Goal: Task Accomplishment & Management: Complete application form

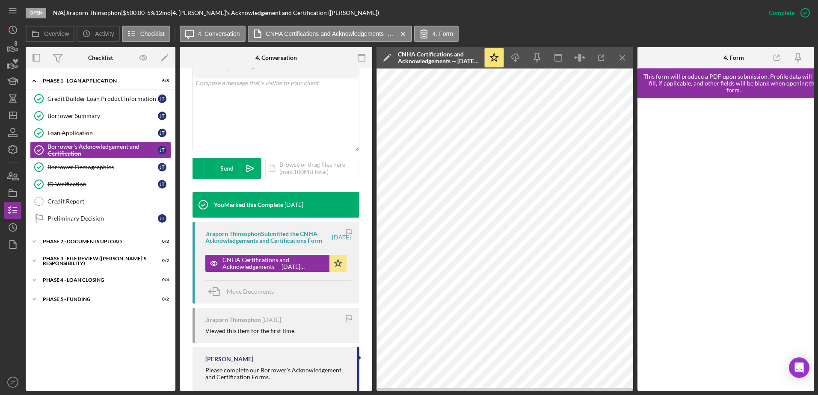
scroll to position [181, 0]
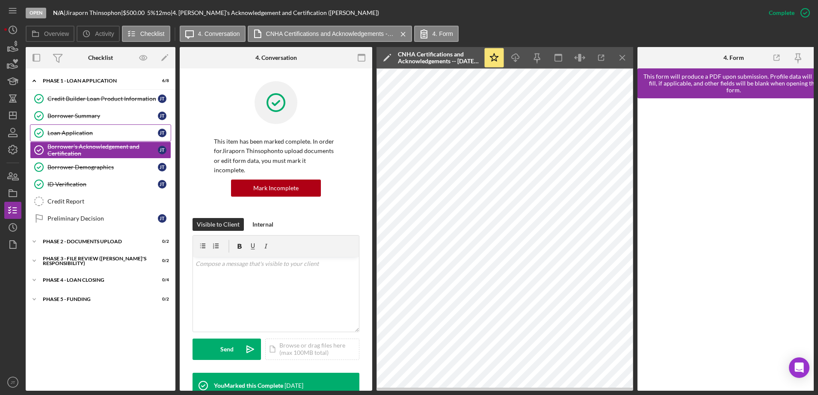
click at [90, 136] on div "Loan Application" at bounding box center [103, 133] width 110 height 7
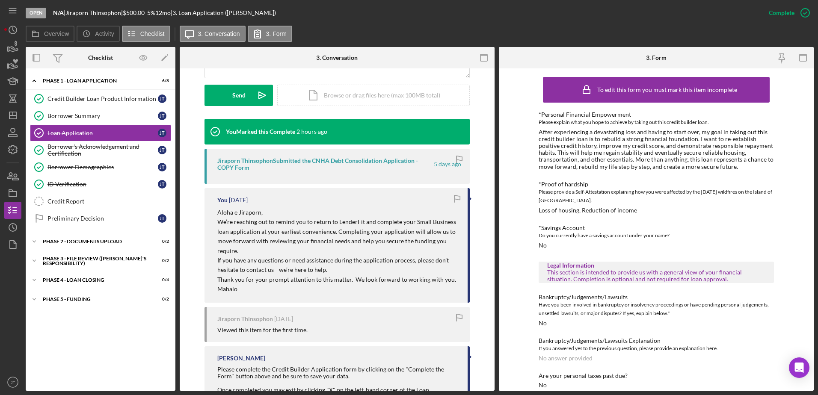
scroll to position [208, 0]
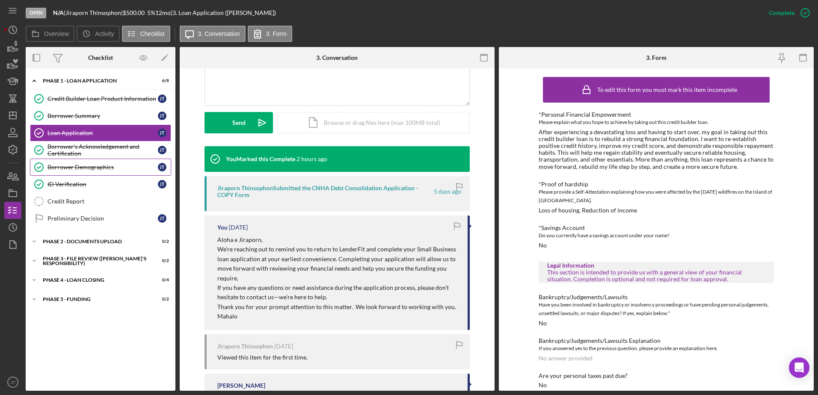
click at [107, 168] on div "Borrower Demographics" at bounding box center [103, 167] width 110 height 7
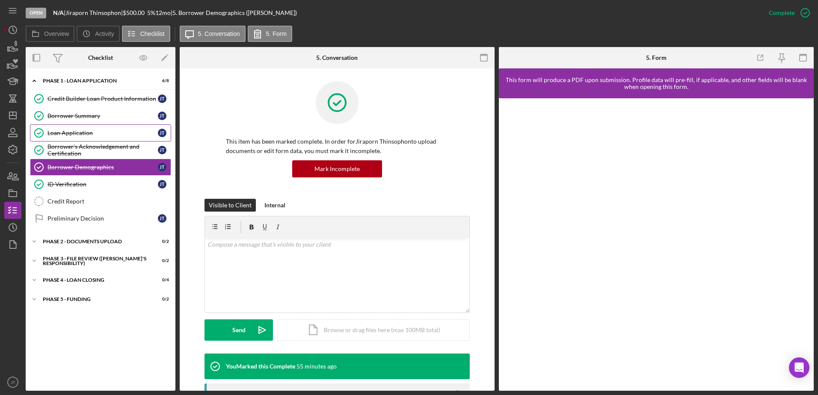
click at [93, 133] on div "Loan Application" at bounding box center [103, 133] width 110 height 7
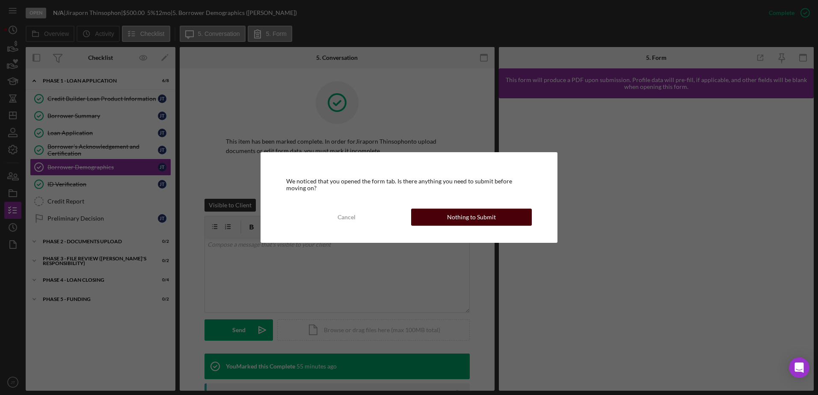
click at [501, 216] on button "Nothing to Submit" at bounding box center [471, 217] width 121 height 17
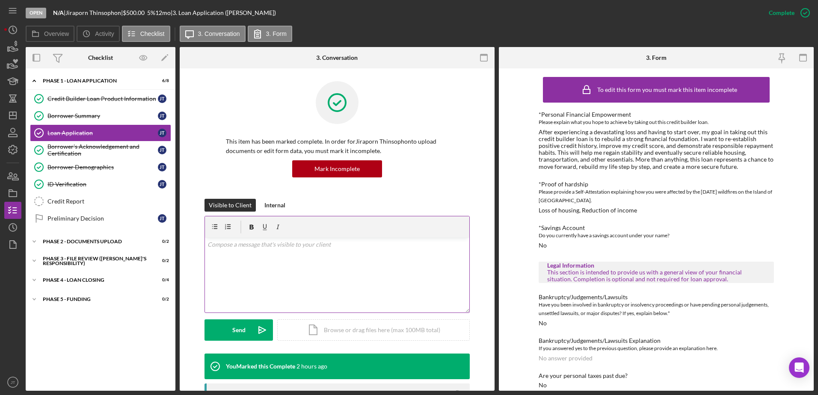
scroll to position [128, 0]
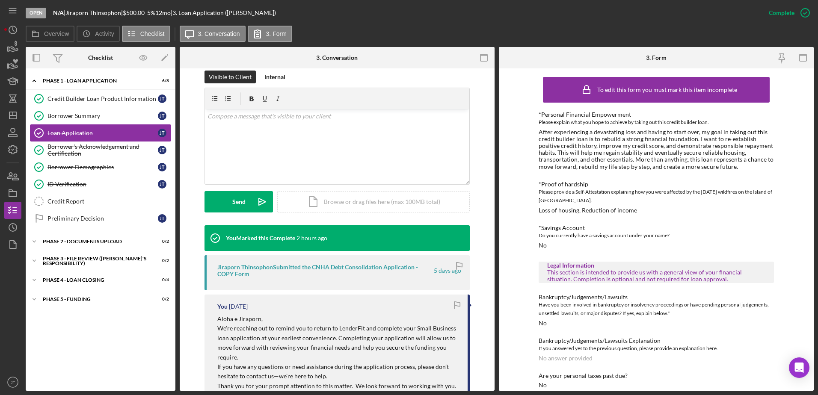
click at [86, 132] on div "Loan Application" at bounding box center [103, 133] width 110 height 7
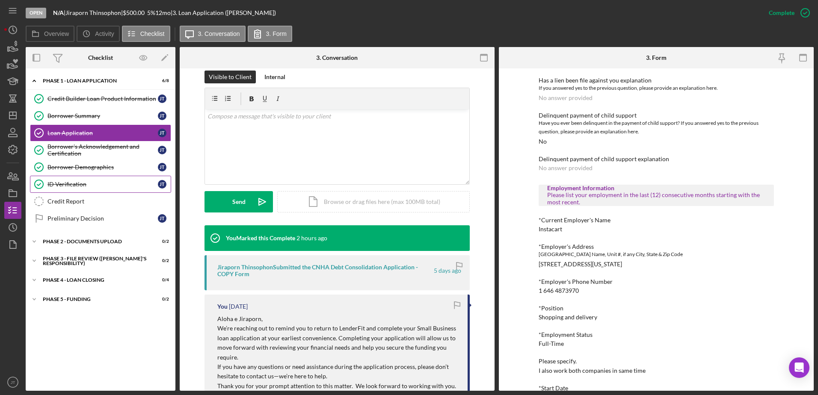
scroll to position [385, 0]
click at [105, 118] on div "Borrower Summary" at bounding box center [103, 116] width 110 height 7
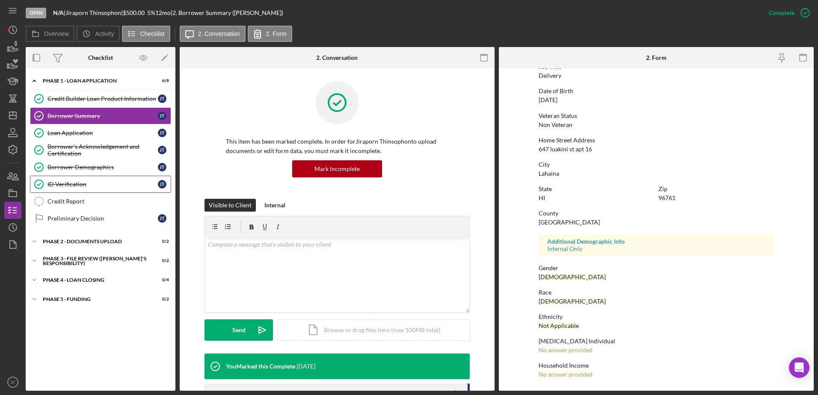
click at [94, 187] on div "ID Verification" at bounding box center [103, 184] width 110 height 7
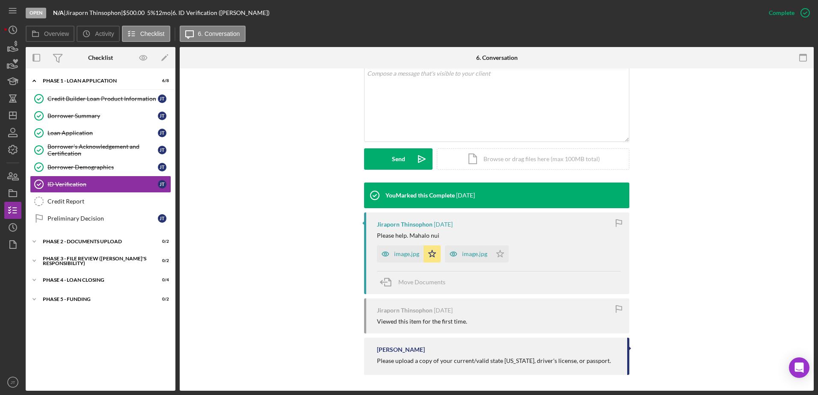
scroll to position [172, 0]
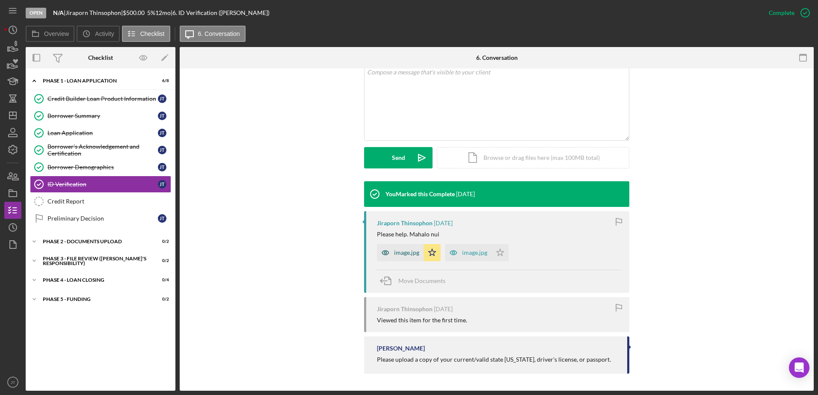
click at [411, 253] on div "image.jpg" at bounding box center [406, 253] width 25 height 7
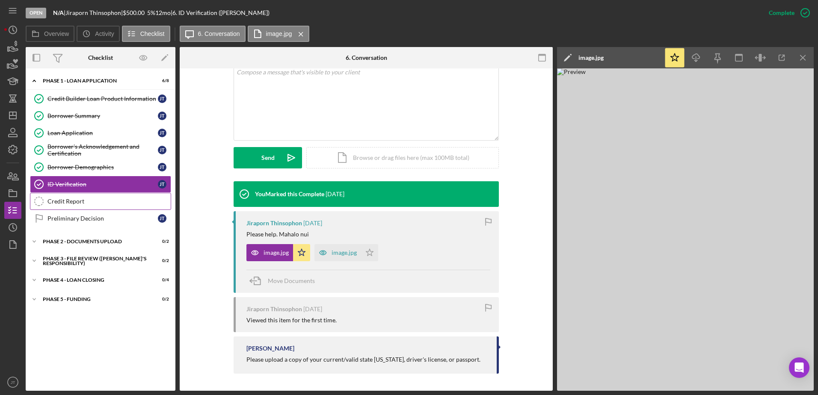
click at [89, 204] on div "Credit Report" at bounding box center [109, 201] width 123 height 7
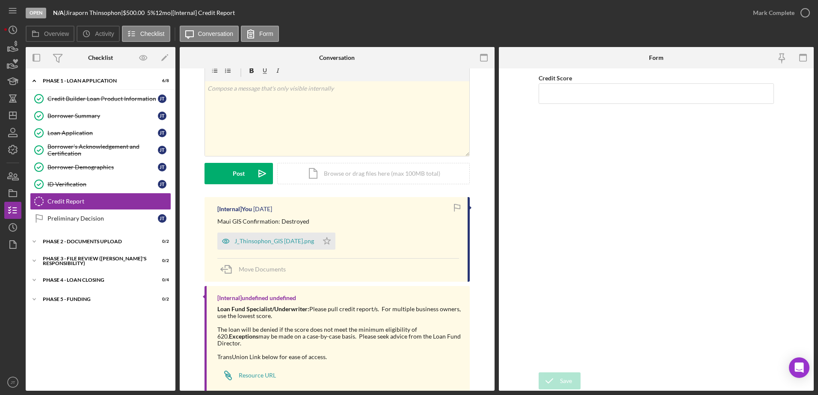
scroll to position [34, 0]
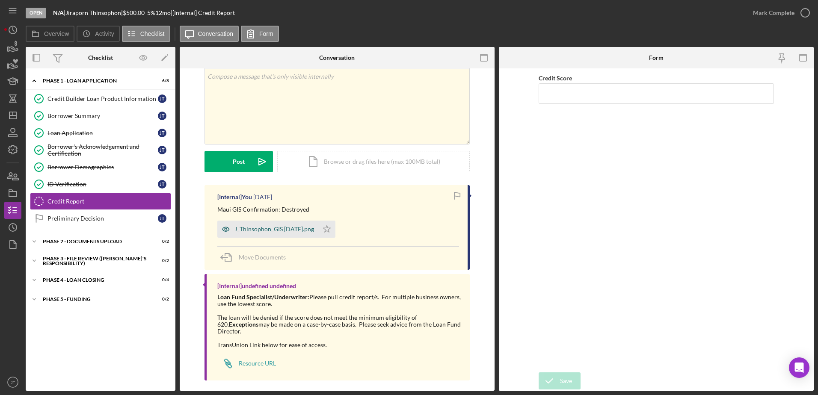
click at [255, 233] on div "J_Thinsophon_GIS [DATE].png" at bounding box center [275, 229] width 80 height 7
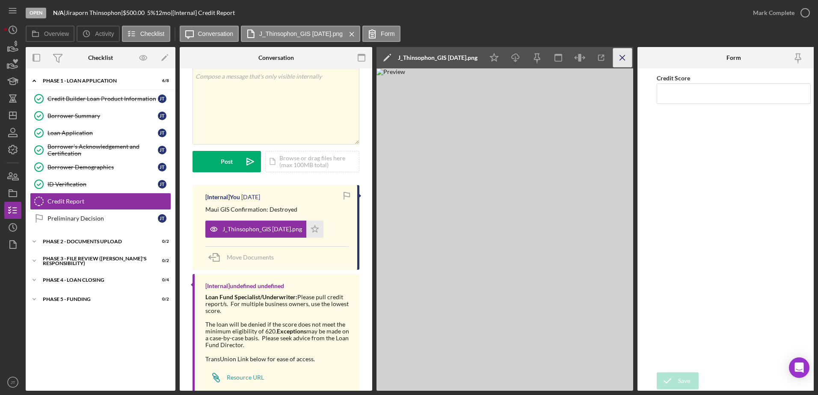
click at [621, 62] on icon "Icon/Menu Close" at bounding box center [622, 57] width 19 height 19
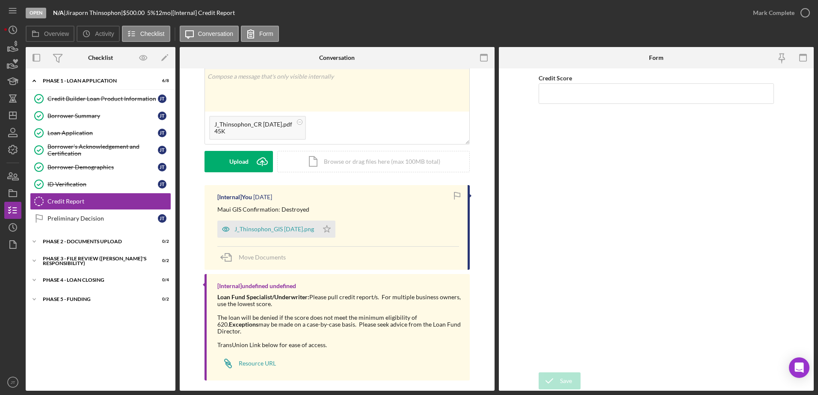
scroll to position [0, 0]
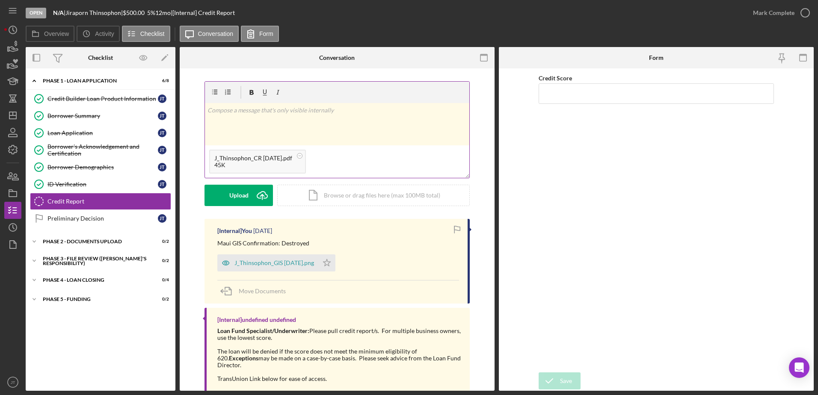
click at [219, 116] on div "v Color teal Color pink Remove color Add row above Add row below Add column bef…" at bounding box center [337, 124] width 264 height 42
click at [231, 112] on p at bounding box center [338, 110] width 260 height 9
click at [268, 111] on p "Credit Score: 550 -" at bounding box center [338, 110] width 260 height 9
click at [558, 93] on input "Credit Score" at bounding box center [656, 93] width 235 height 21
type input "550"
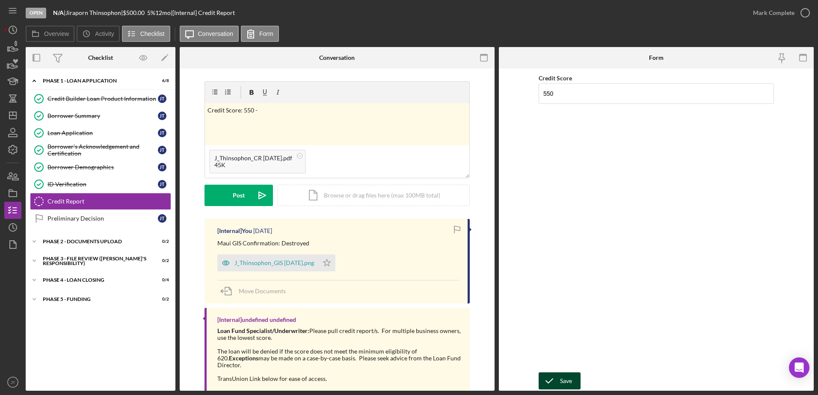
click at [563, 383] on div "Save" at bounding box center [566, 381] width 12 height 17
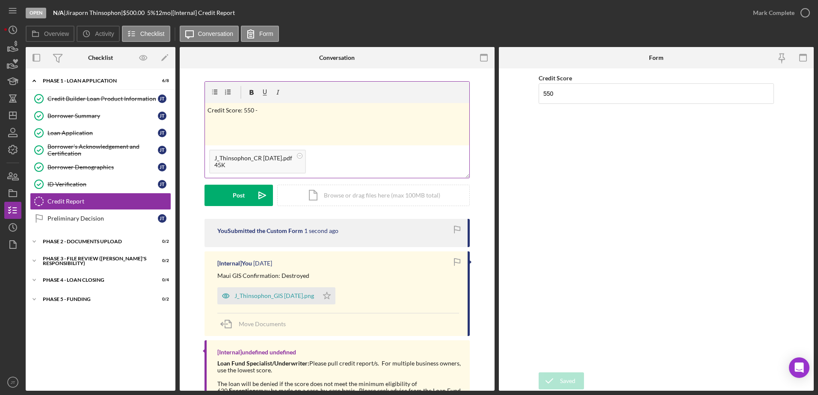
click at [265, 107] on p "Credit Score: 550 -" at bounding box center [338, 110] width 260 height 9
click at [240, 110] on p "Credit Score: 550 -" at bounding box center [338, 110] width 260 height 9
click at [260, 112] on p "Credit Score: 550 -" at bounding box center [338, 110] width 260 height 9
click at [240, 197] on div "Post" at bounding box center [239, 195] width 12 height 21
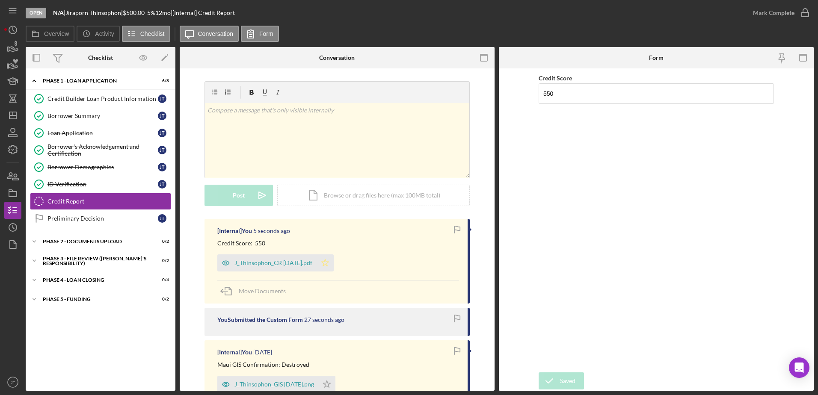
click at [325, 265] on polygon "button" at bounding box center [325, 263] width 7 height 7
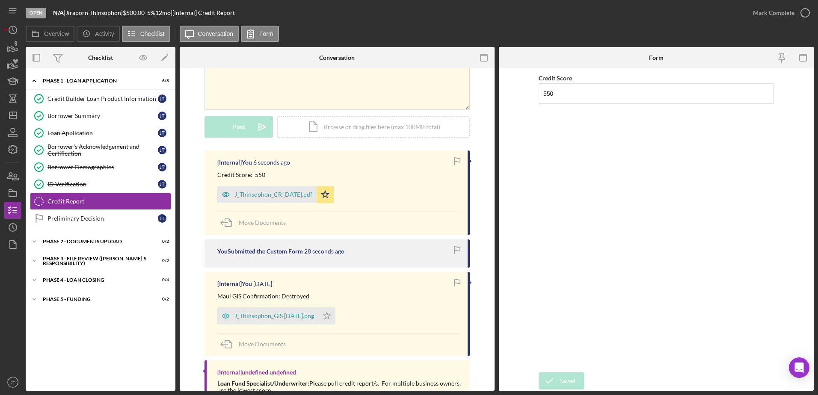
scroll to position [86, 0]
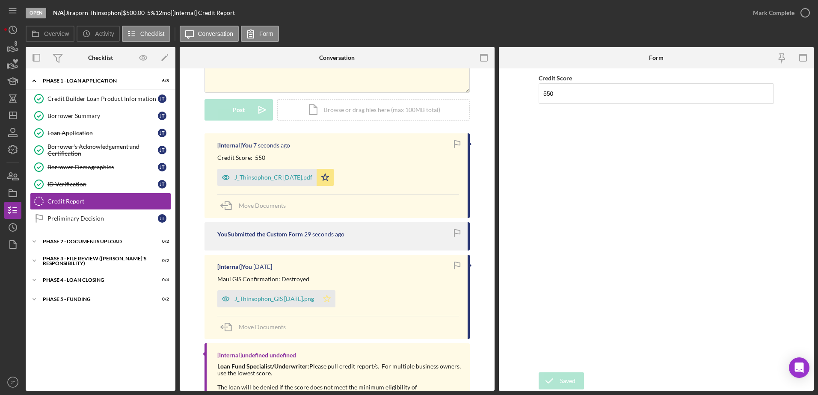
click at [328, 300] on icon "Icon/Star" at bounding box center [326, 299] width 17 height 17
click at [803, 11] on icon "button" at bounding box center [805, 12] width 21 height 21
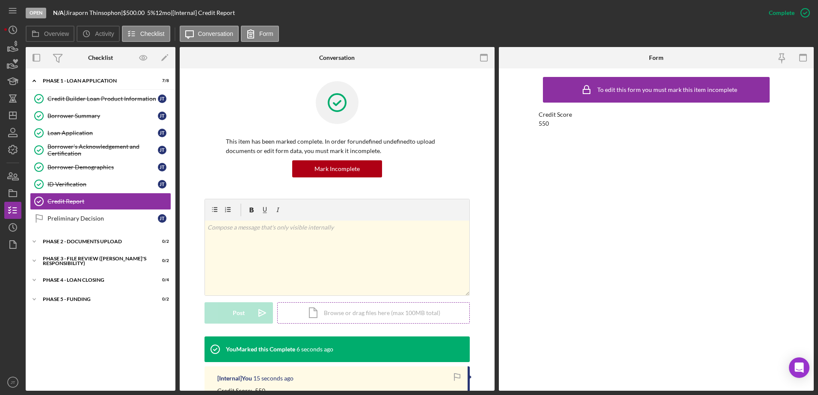
scroll to position [43, 0]
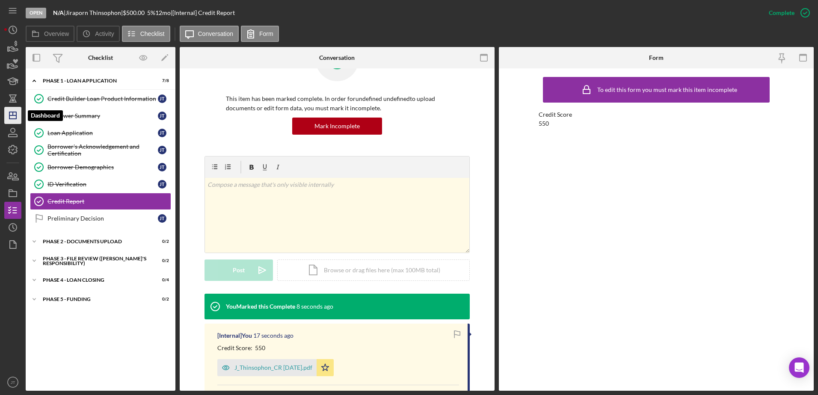
click at [15, 116] on line "button" at bounding box center [12, 116] width 7 height 0
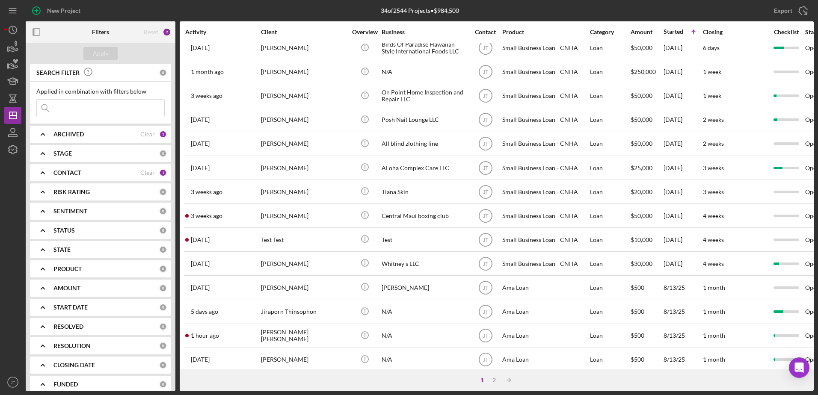
scroll to position [284, 0]
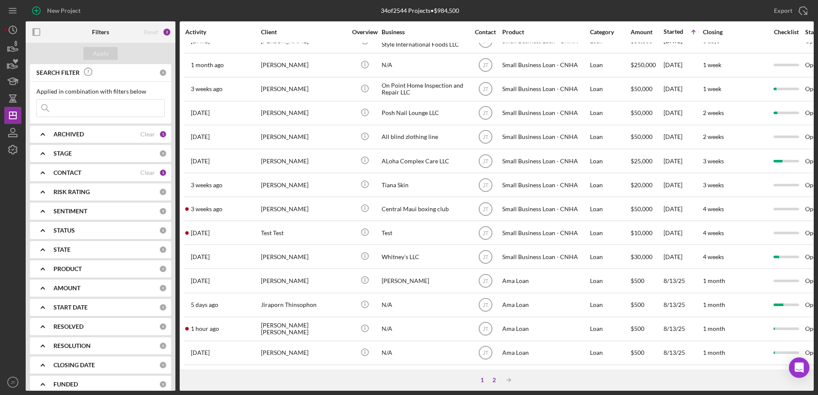
click at [495, 381] on div "2" at bounding box center [494, 380] width 12 height 7
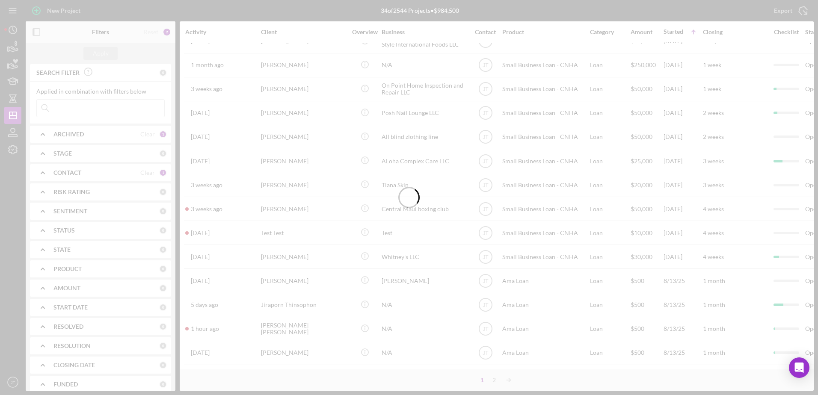
scroll to position [0, 0]
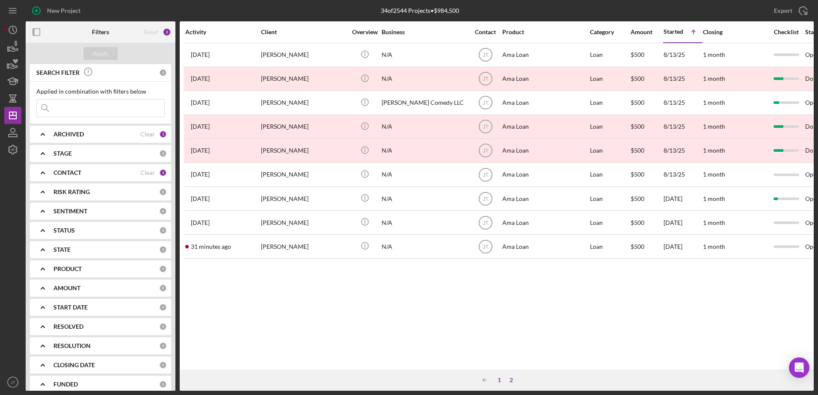
click at [499, 380] on div "1" at bounding box center [499, 380] width 12 height 7
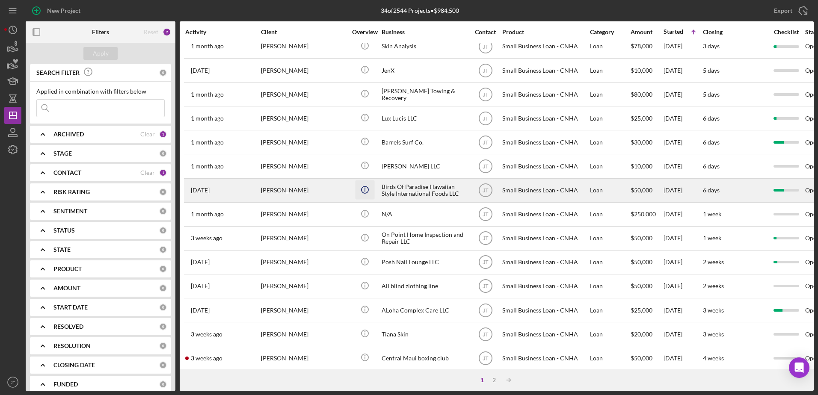
scroll to position [284, 0]
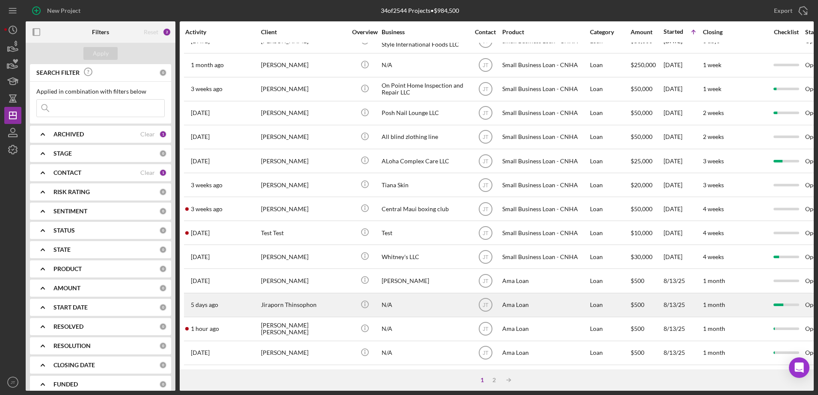
click at [305, 301] on div "Jiraporn Thinsophon" at bounding box center [304, 305] width 86 height 23
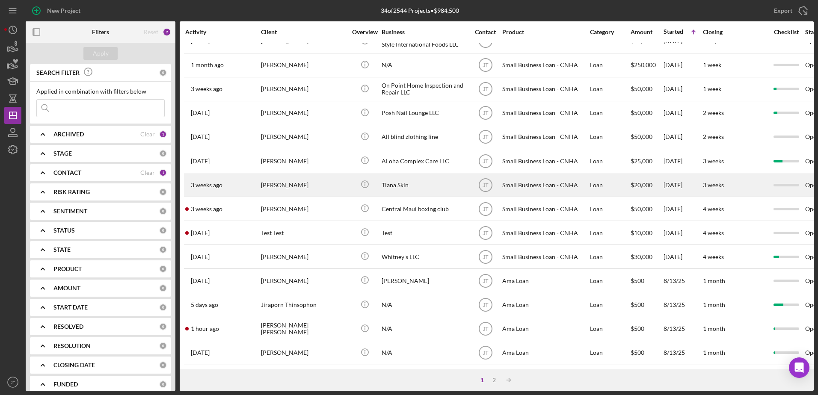
scroll to position [284, 0]
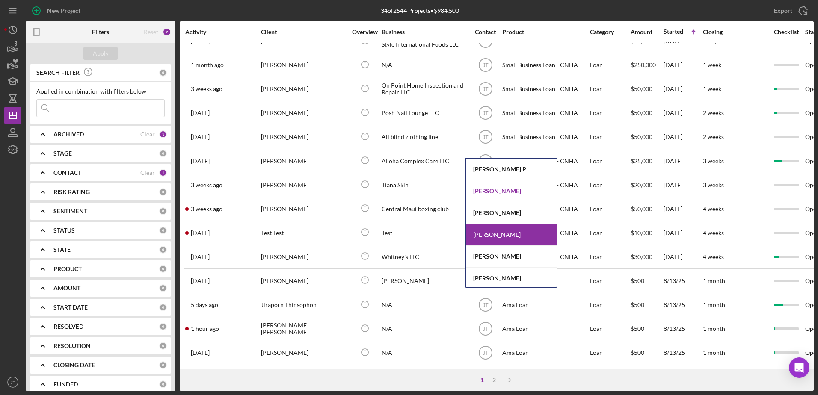
click at [505, 196] on div "[PERSON_NAME]" at bounding box center [511, 192] width 91 height 22
